Goal: Obtain resource: Download file/media

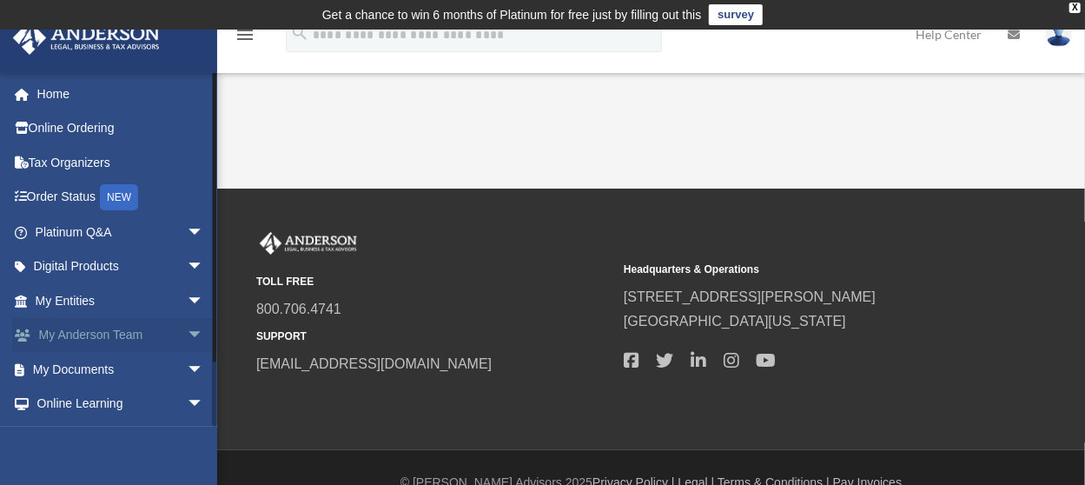
scroll to position [65, 0]
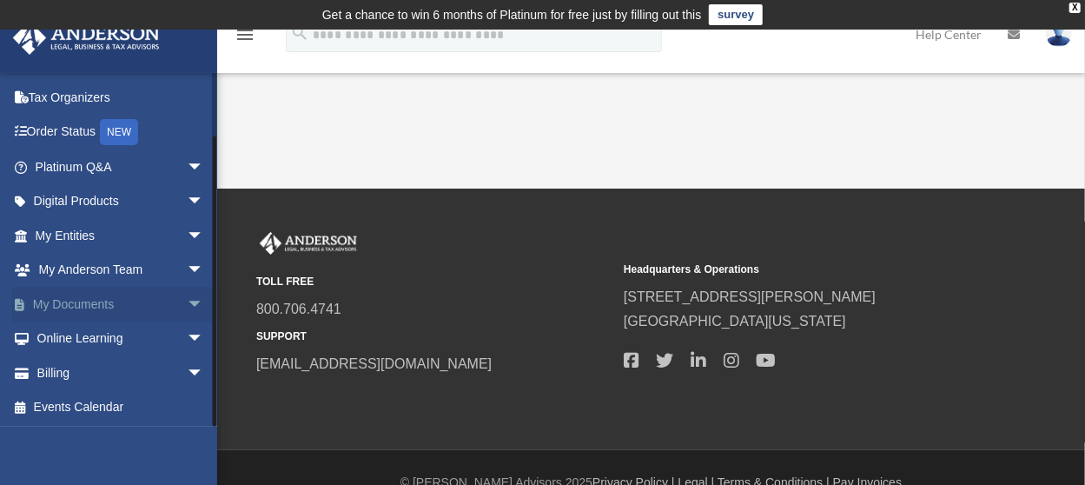
click at [83, 299] on link "My Documents arrow_drop_down" at bounding box center [121, 304] width 218 height 35
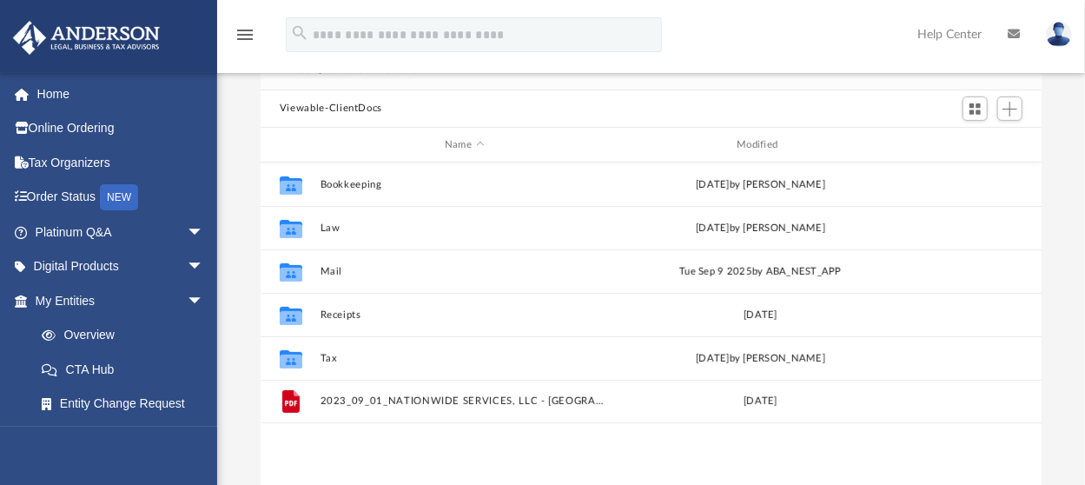
scroll to position [174, 0]
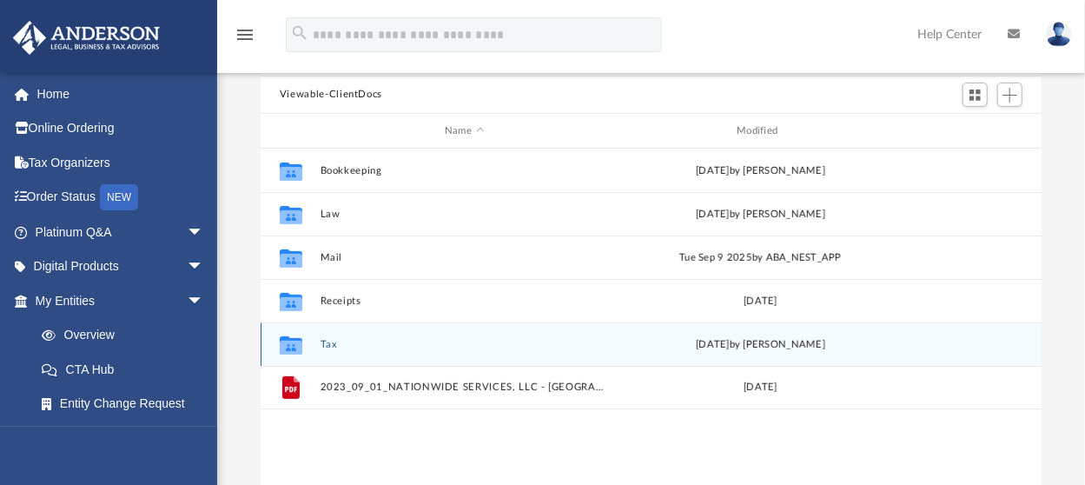
click at [327, 344] on button "Tax" at bounding box center [464, 344] width 288 height 11
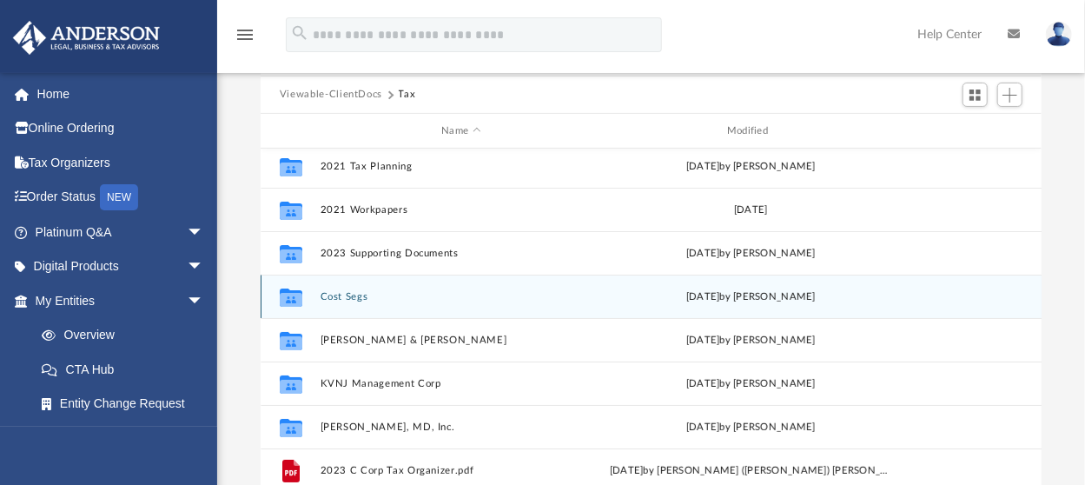
scroll to position [73, 0]
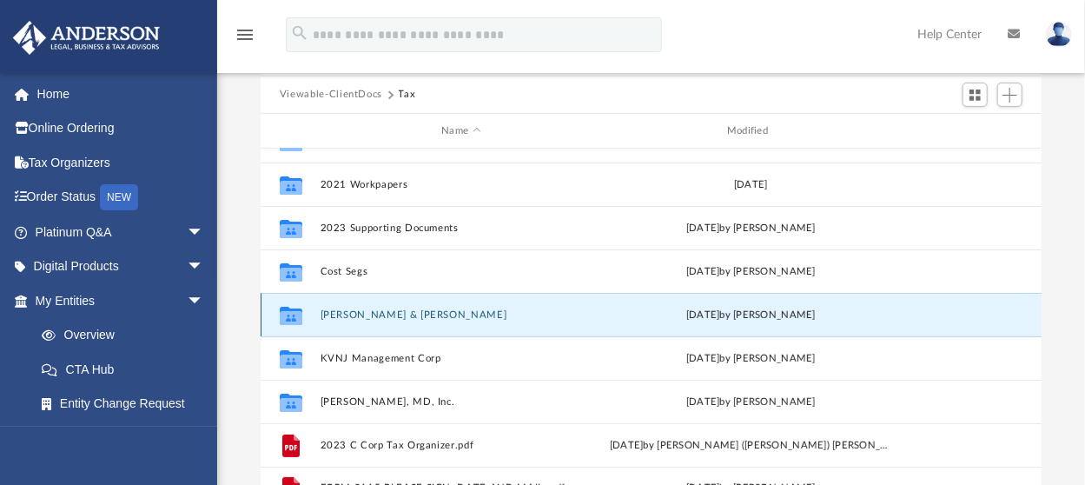
click at [416, 310] on button "[PERSON_NAME] & [PERSON_NAME]" at bounding box center [461, 314] width 282 height 11
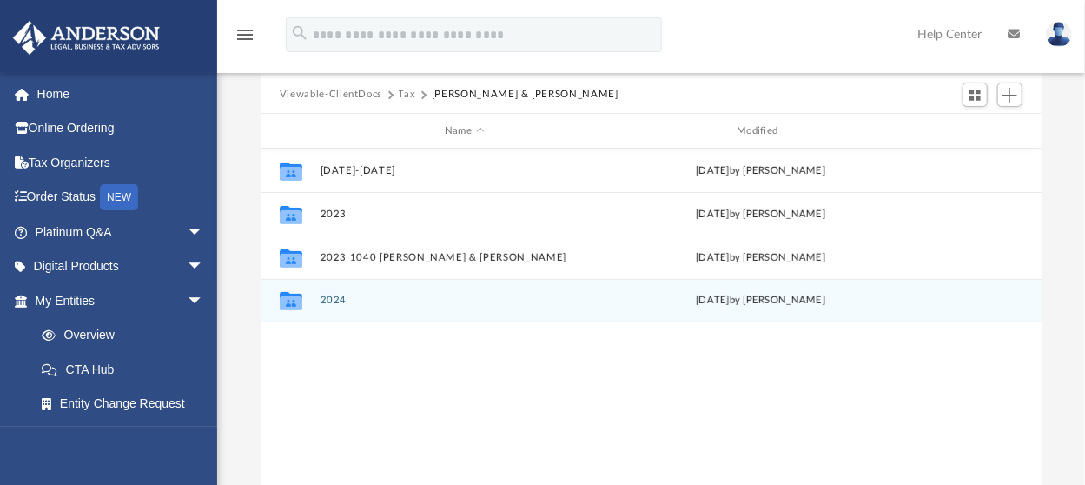
click at [335, 300] on button "2024" at bounding box center [464, 300] width 288 height 11
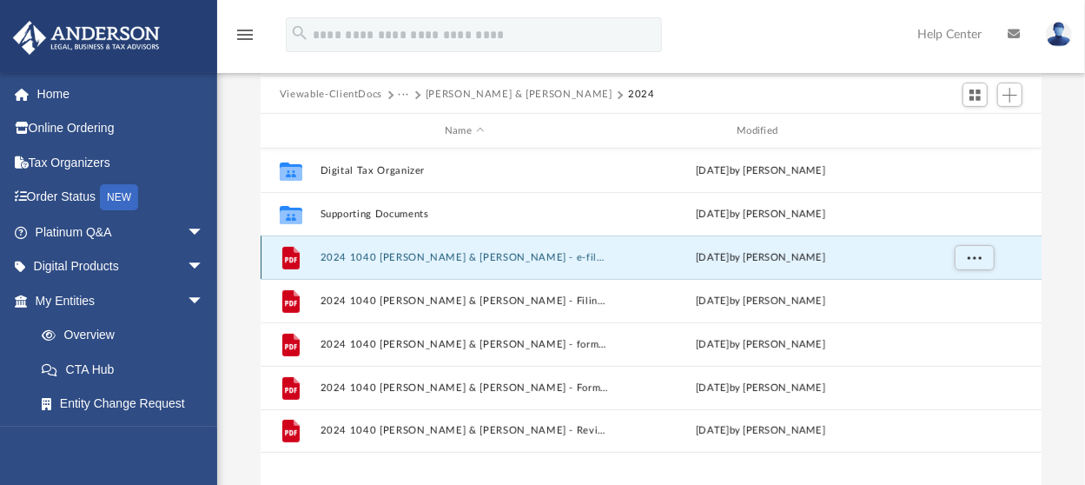
click at [507, 258] on button "2024 1040 [PERSON_NAME] & [PERSON_NAME] - e-file authorization - please sign.pdf" at bounding box center [464, 257] width 288 height 11
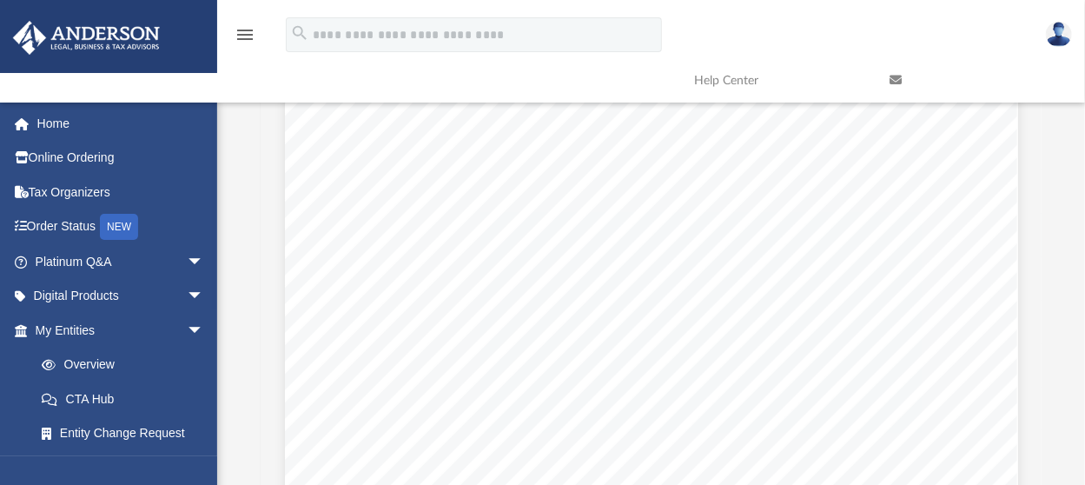
scroll to position [2476, 0]
